Goal: Task Accomplishment & Management: Manage account settings

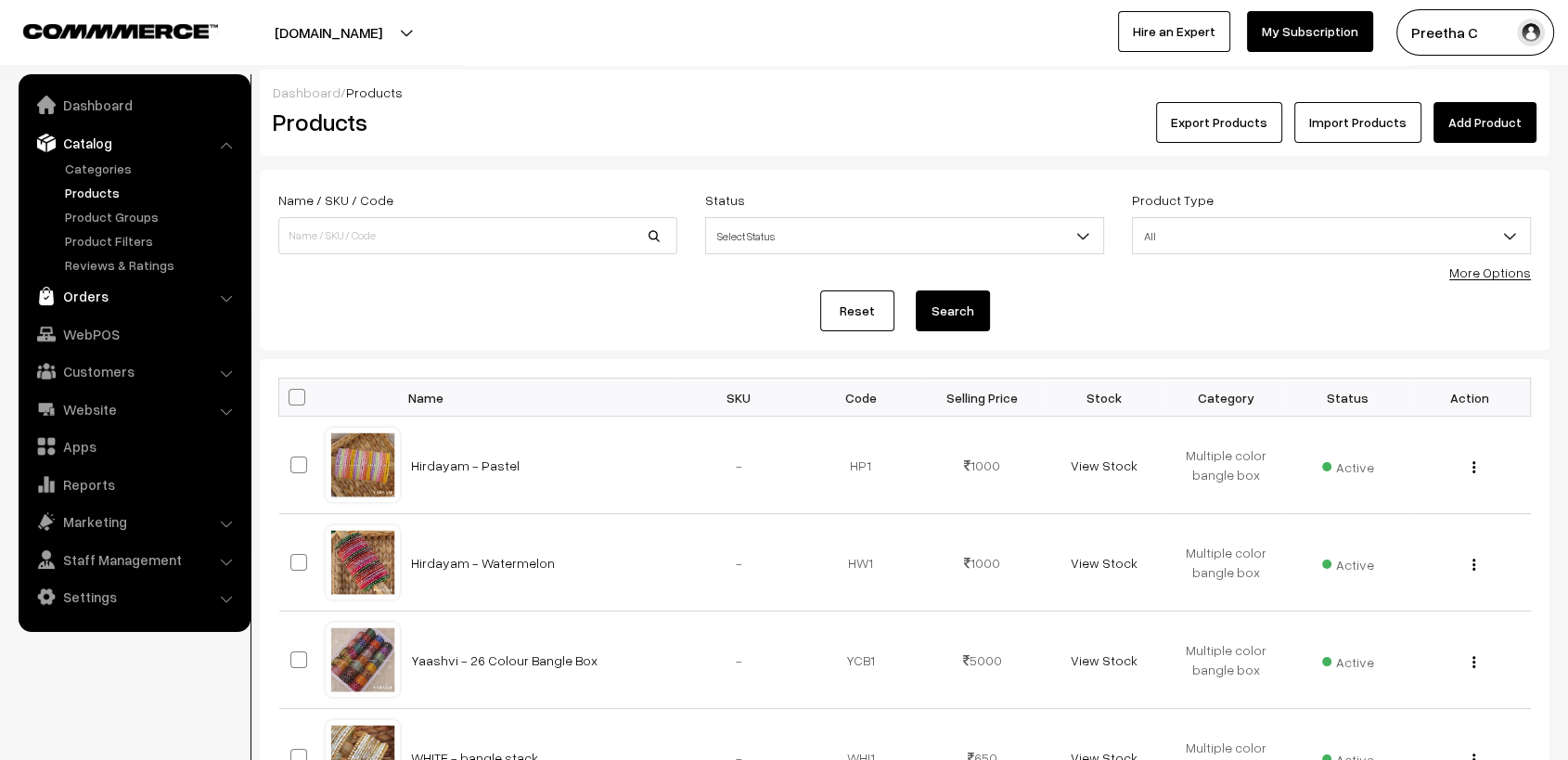
click at [118, 282] on link "Orders" at bounding box center [134, 296] width 220 height 34
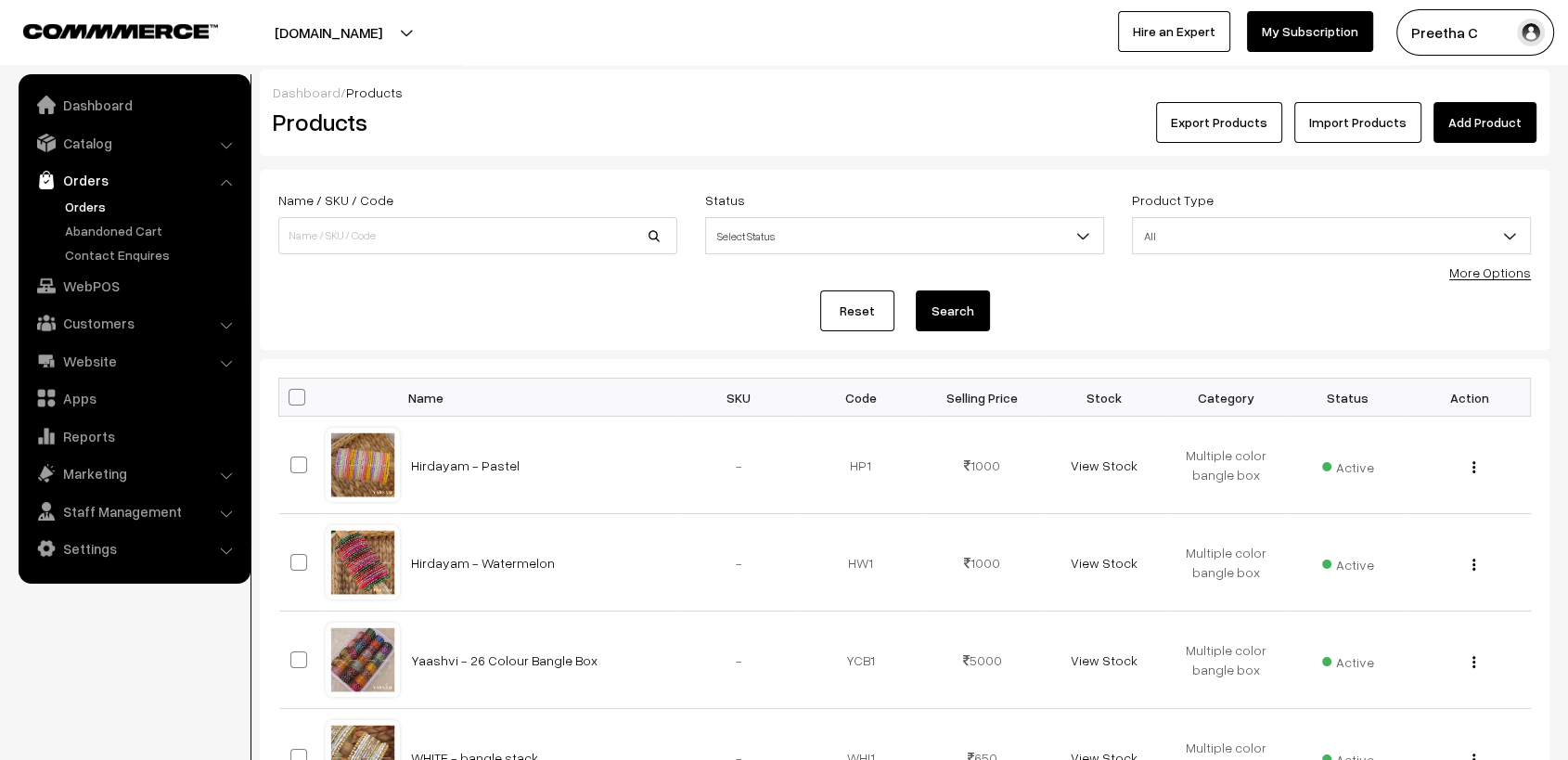
click at [96, 202] on link "Orders" at bounding box center [152, 206] width 184 height 20
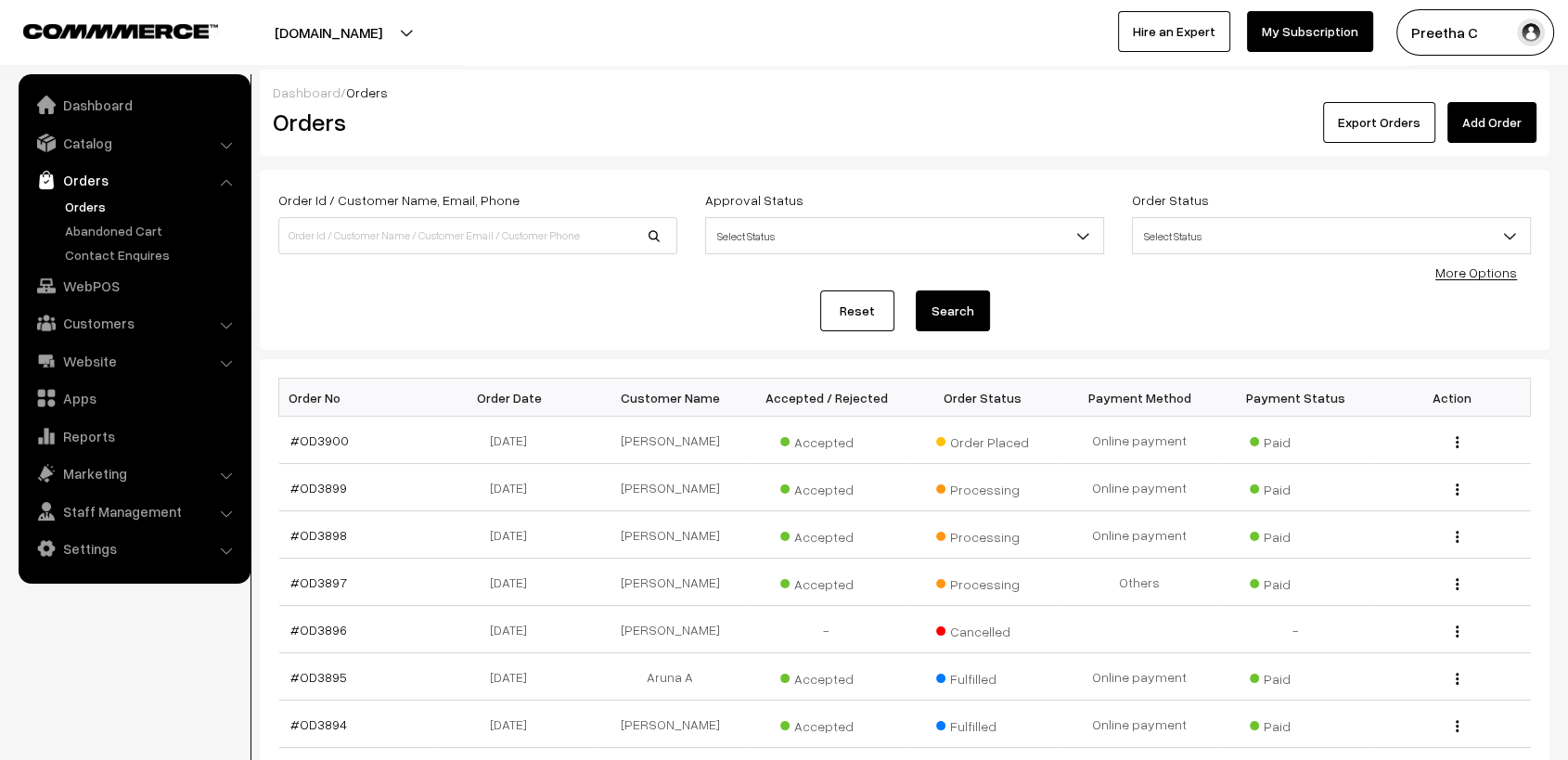
scroll to position [206, 0]
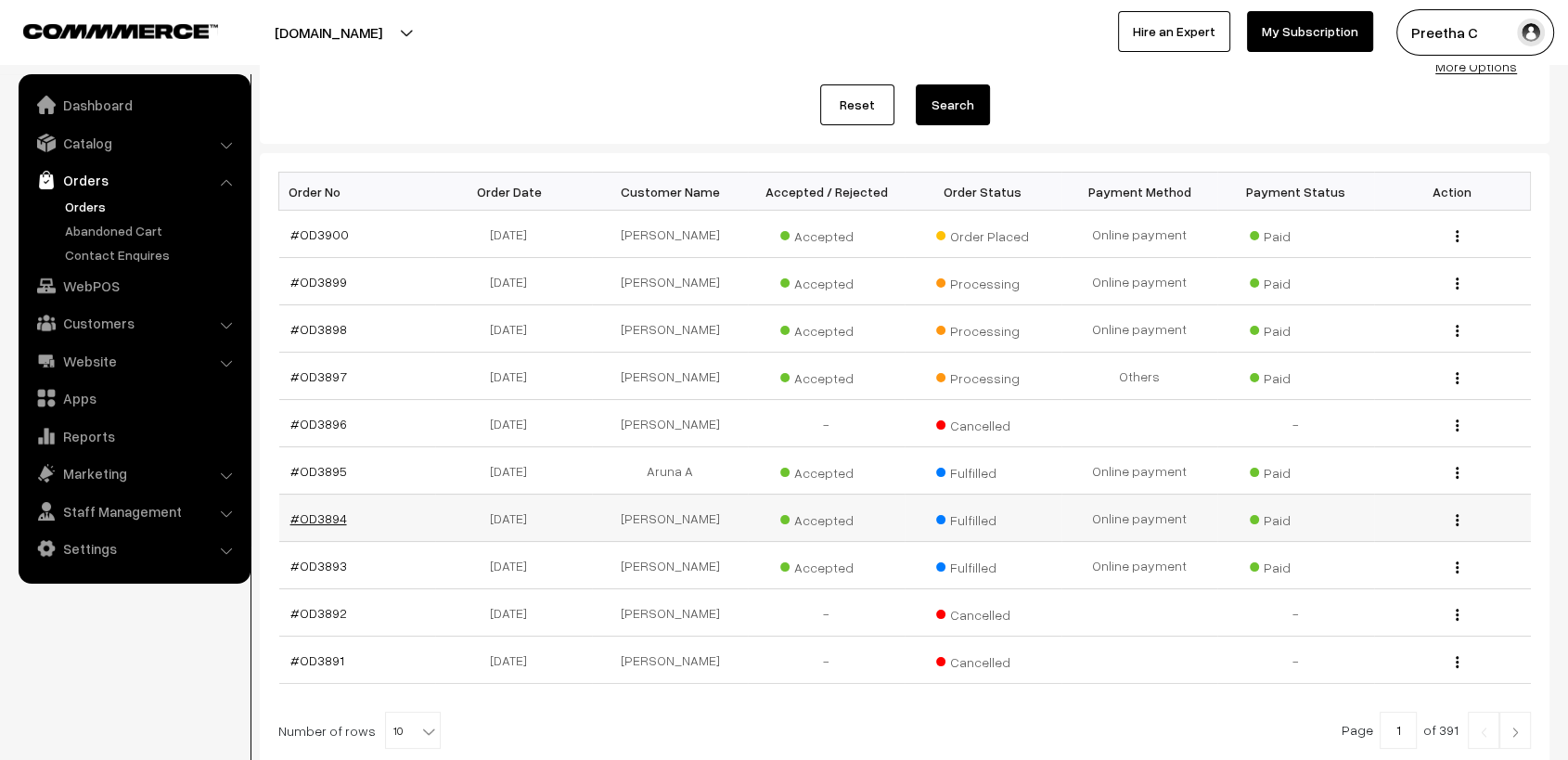
click at [329, 516] on link "#OD3894" at bounding box center [318, 517] width 57 height 16
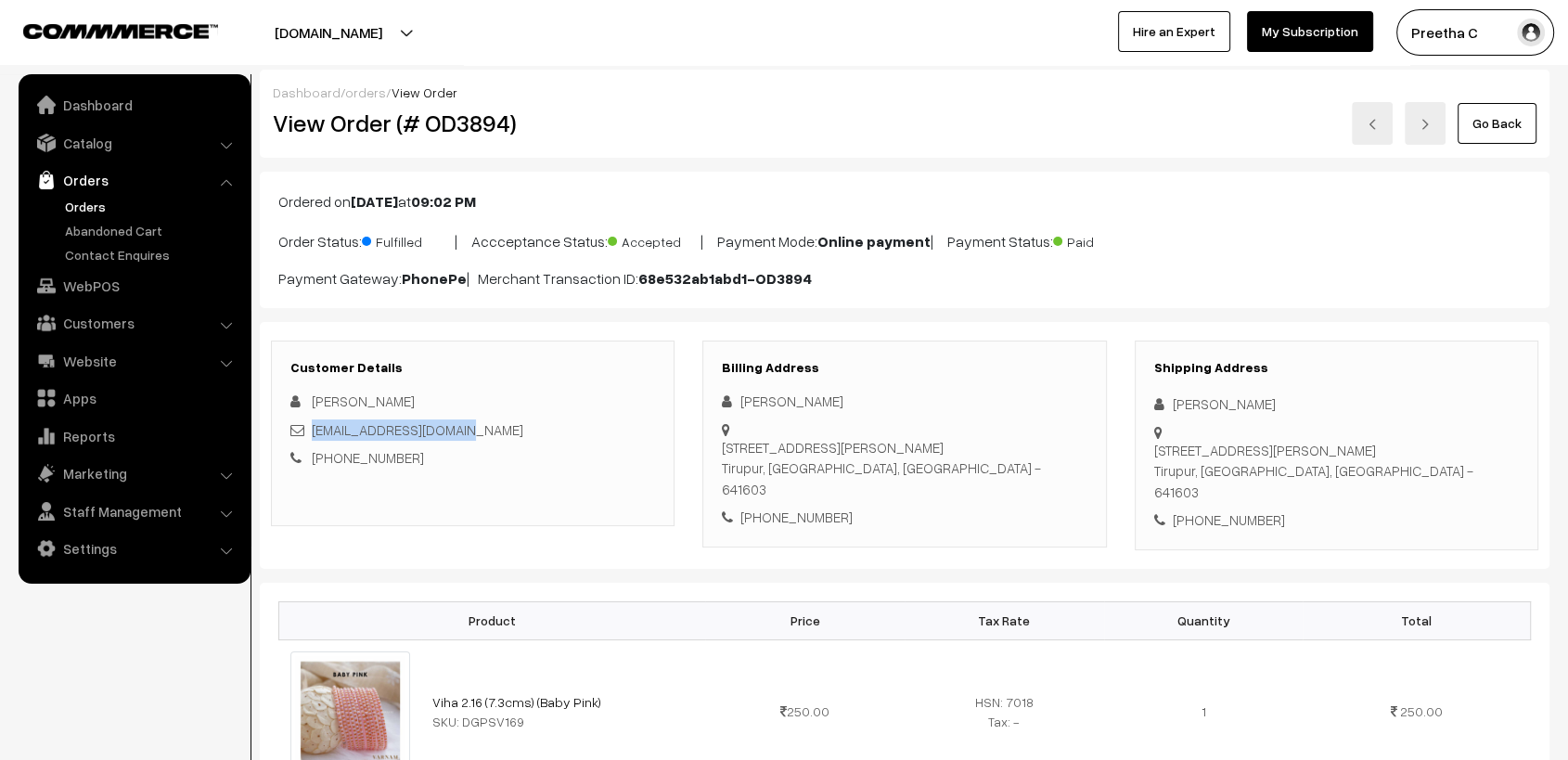
drag, startPoint x: 483, startPoint y: 429, endPoint x: 316, endPoint y: 436, distance: 167.1
click at [316, 436] on div "gsgowthami98@gmail.com" at bounding box center [473, 429] width 364 height 21
copy link "gsgowthami98@gmail.com"
